Goal: Information Seeking & Learning: Learn about a topic

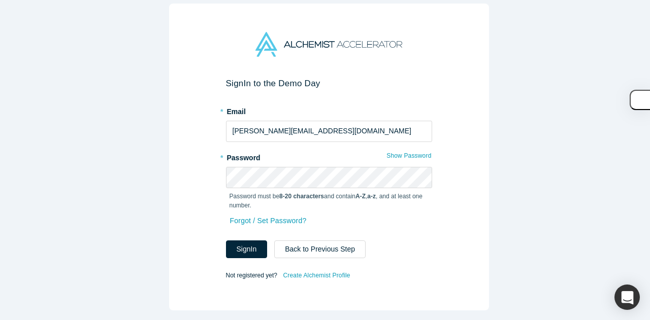
click at [175, 213] on div "Sign In to the Demo Day * Email [PERSON_NAME][EMAIL_ADDRESS][DOMAIN_NAME] * Pas…" at bounding box center [329, 157] width 320 height 307
click at [232, 250] on button "Sign In" at bounding box center [247, 250] width 42 height 18
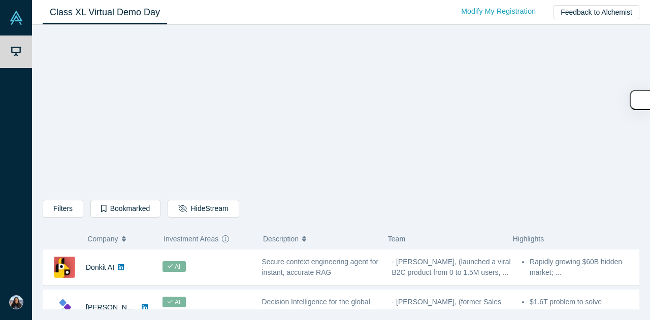
click at [548, 140] on div "Filters AI Artificial Intelligence B2B SaaS AI (Artificial Intelligence) Data A…" at bounding box center [341, 171] width 596 height 278
